Goal: Find specific page/section: Find specific page/section

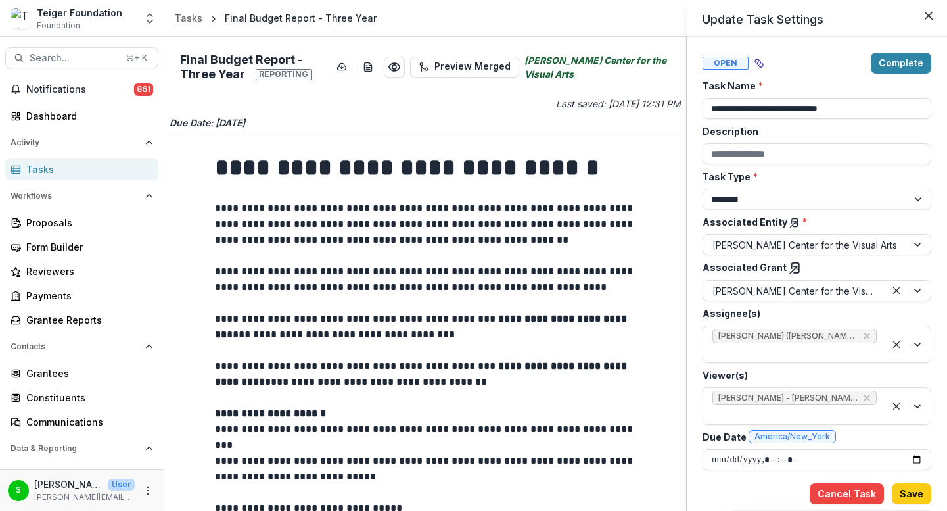
select select "********"
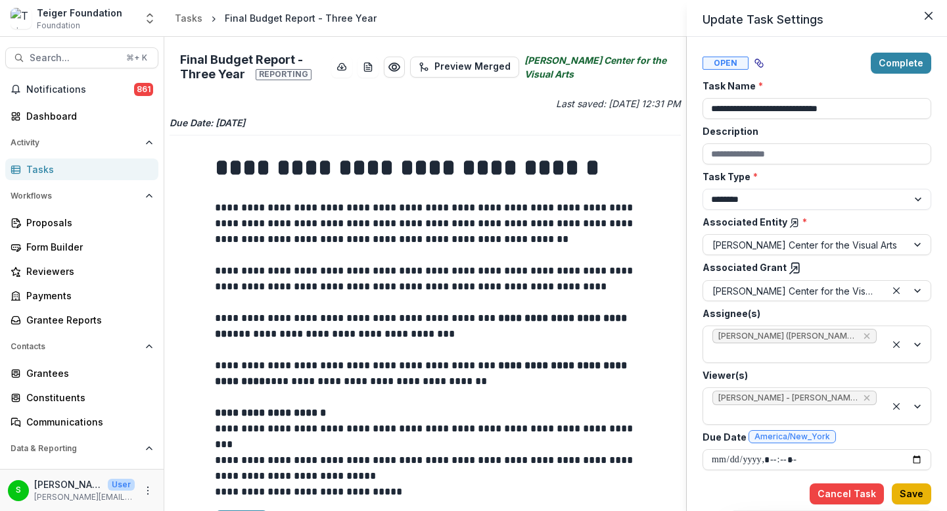
click at [915, 494] on button "Save" at bounding box center [911, 493] width 39 height 21
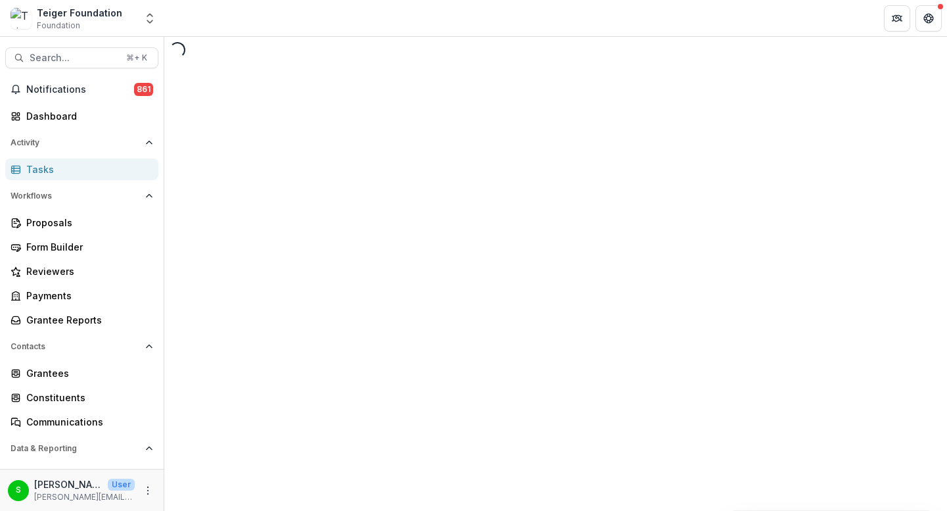
select select "********"
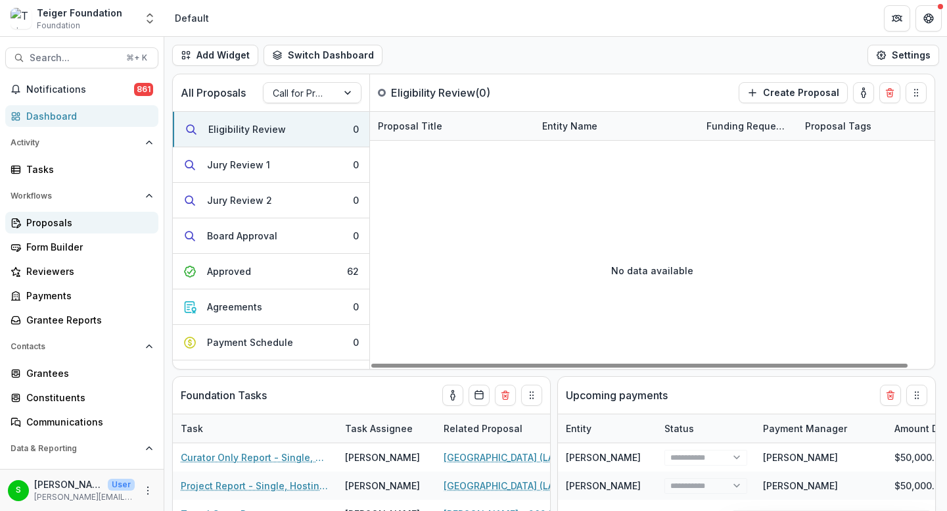
click at [68, 217] on div "Proposals" at bounding box center [87, 223] width 122 height 14
